Goal: Task Accomplishment & Management: Manage account settings

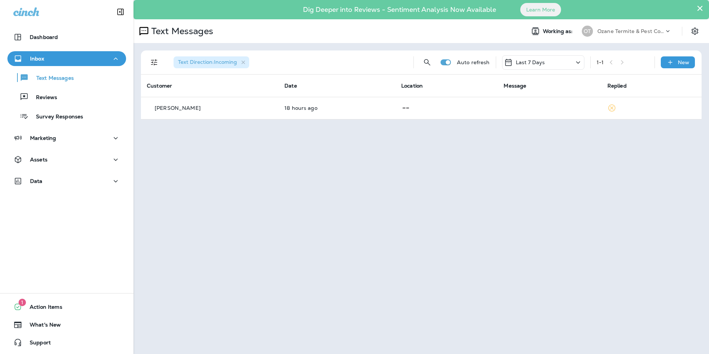
click at [669, 31] on icon at bounding box center [667, 30] width 7 height 7
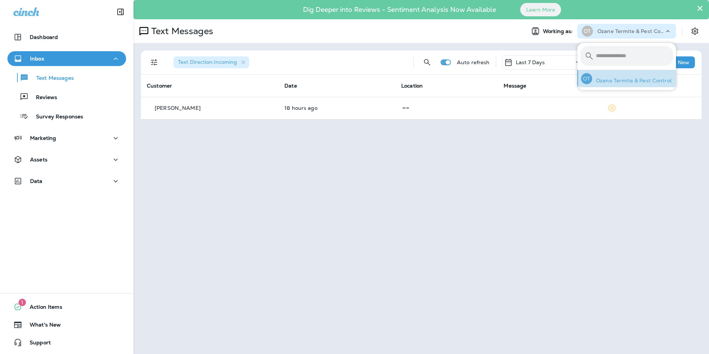
click at [628, 83] on p "Ozane Termite & Pest Control" at bounding box center [631, 80] width 79 height 6
click at [602, 82] on p "Ozane Termite & Pest Control" at bounding box center [631, 80] width 79 height 6
click at [502, 33] on div "Text Messages" at bounding box center [325, 31] width 385 height 15
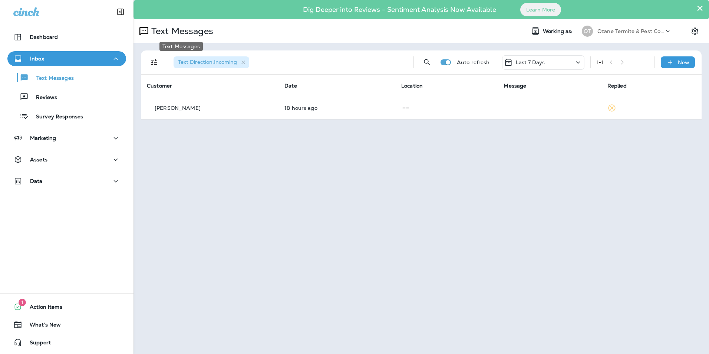
click at [184, 31] on p "Text Messages" at bounding box center [180, 31] width 65 height 11
click at [696, 31] on icon "Settings" at bounding box center [694, 31] width 9 height 9
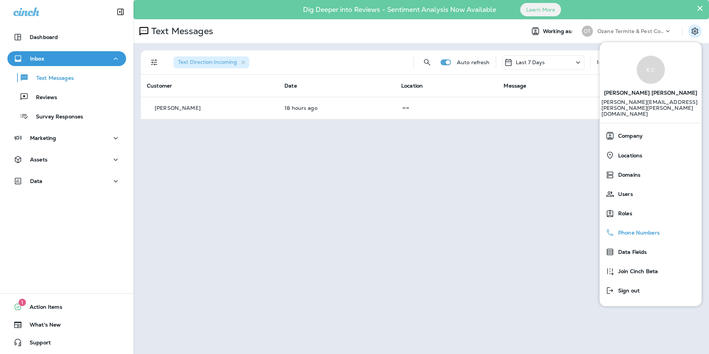
click at [632, 229] on span "Phone Numbers" at bounding box center [636, 232] width 45 height 6
